Goal: Transaction & Acquisition: Book appointment/travel/reservation

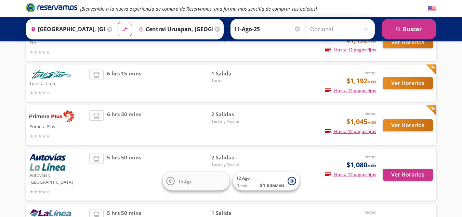
scroll to position [68, 0]
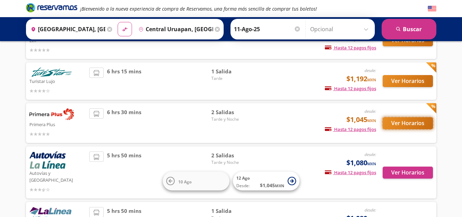
click at [403, 123] on button "Ver Horarios" at bounding box center [408, 123] width 50 height 12
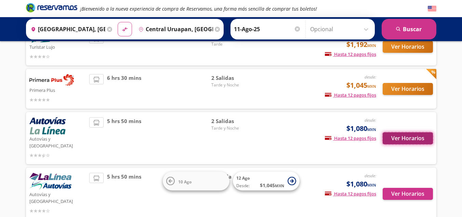
click at [409, 134] on button "Ver Horarios" at bounding box center [408, 138] width 50 height 12
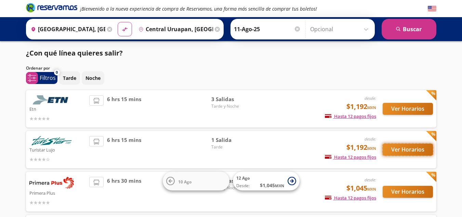
click at [402, 149] on button "Ver Horarios" at bounding box center [408, 149] width 50 height 12
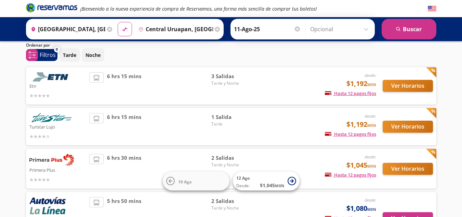
scroll to position [130, 0]
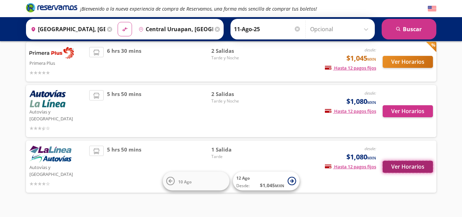
click at [397, 161] on button "Ver Horarios" at bounding box center [408, 167] width 50 height 12
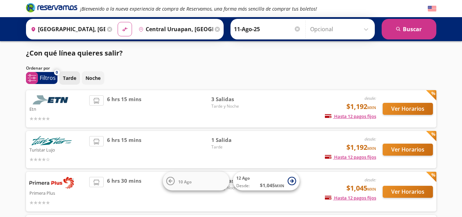
click at [70, 77] on p "Tarde" at bounding box center [69, 77] width 13 height 7
click at [397, 109] on button "Ver Horarios" at bounding box center [408, 109] width 50 height 12
click at [393, 150] on button "Ver Horarios" at bounding box center [408, 149] width 50 height 12
click at [416, 188] on button "Ver Horarios" at bounding box center [408, 191] width 50 height 12
click at [398, 110] on button "Ver Horarios" at bounding box center [408, 109] width 50 height 12
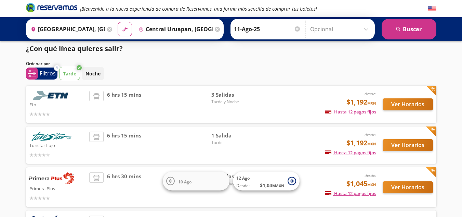
scroll to position [68, 0]
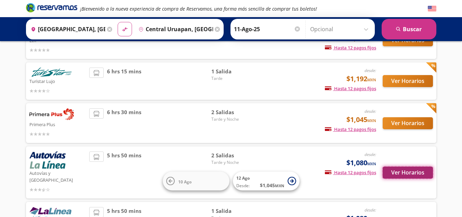
click at [400, 171] on button "Ver Horarios" at bounding box center [408, 172] width 50 height 12
